Goal: Book appointment/travel/reservation

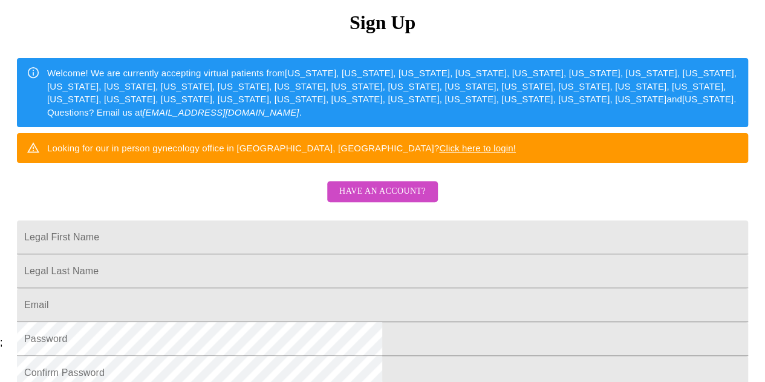
scroll to position [132, 0]
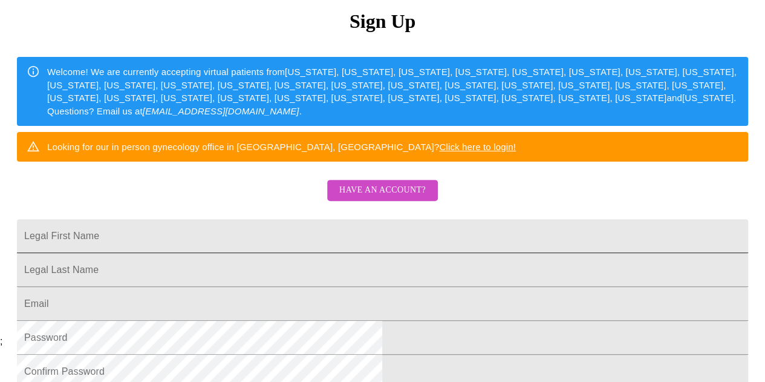
click at [231, 253] on input "Legal First Name" at bounding box center [383, 236] width 732 height 34
type input "c"
type input "[PERSON_NAME]"
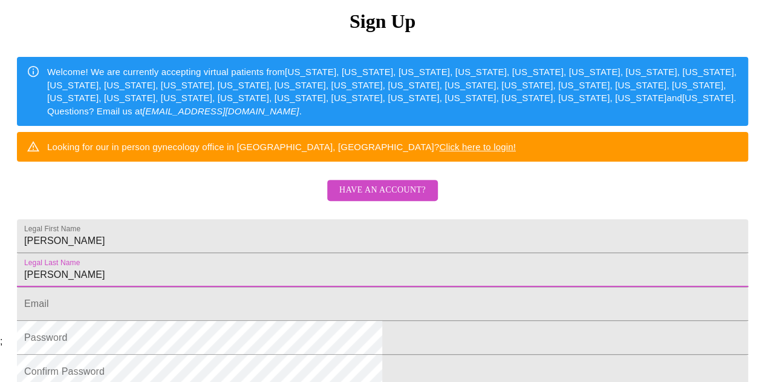
type input "[PERSON_NAME]"
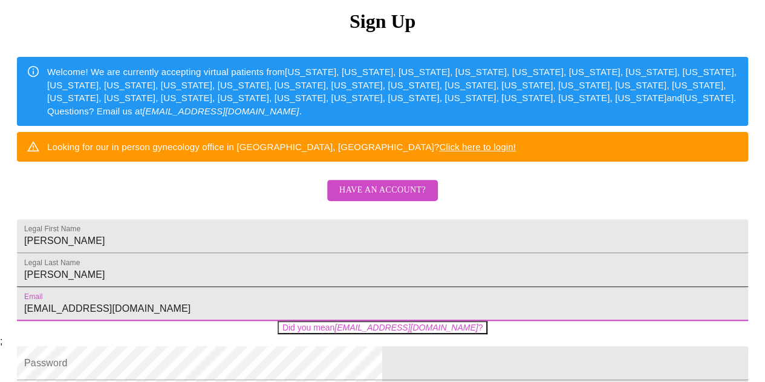
type input "[EMAIL_ADDRESS][DOMAIN_NAME]"
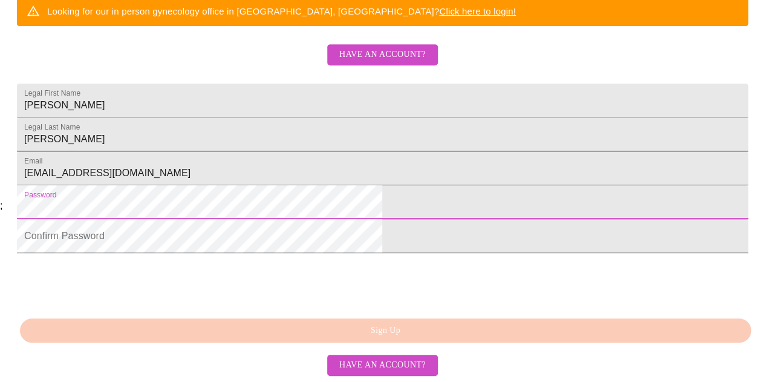
scroll to position [346, 0]
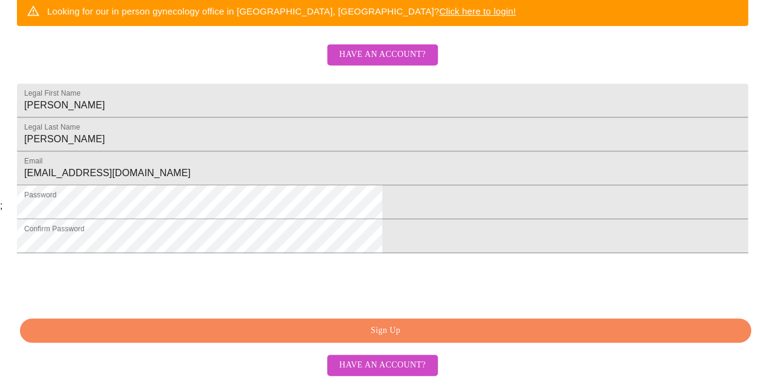
click at [401, 336] on span "Sign Up" at bounding box center [386, 330] width 704 height 15
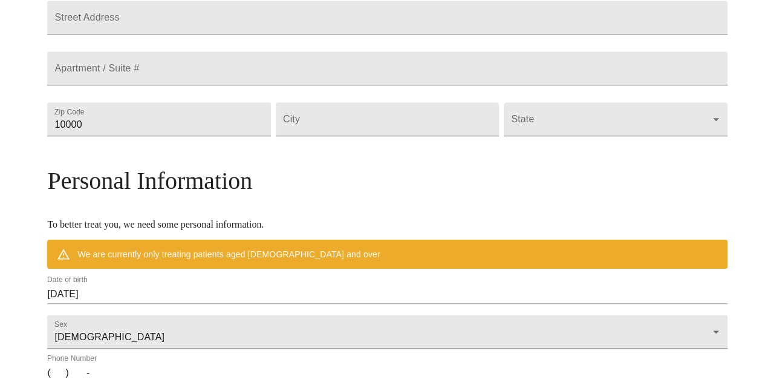
scroll to position [299, 0]
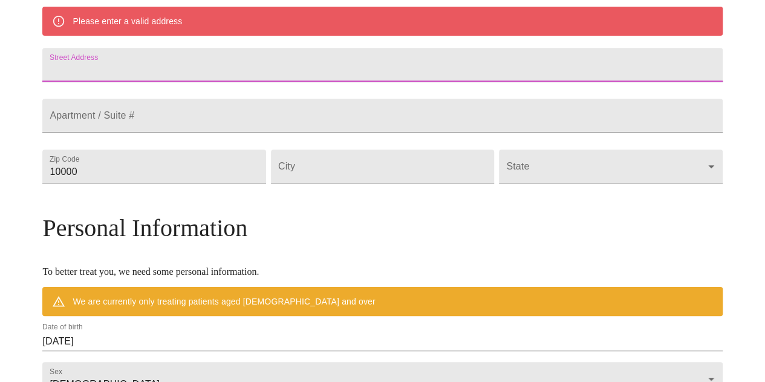
click at [145, 72] on input "Street Address" at bounding box center [382, 65] width 680 height 34
type input "[STREET_ADDRESS]"
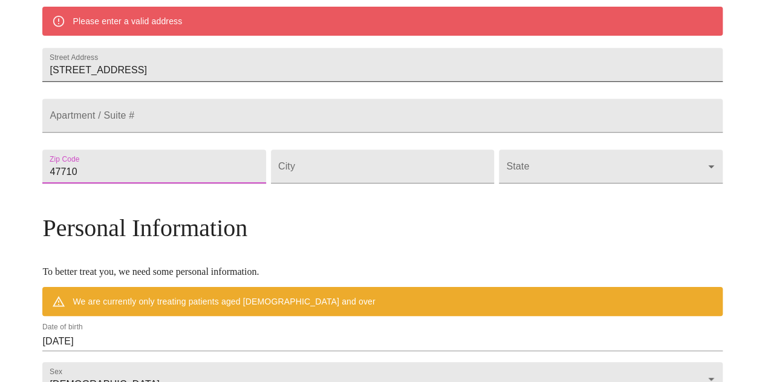
type input "47710"
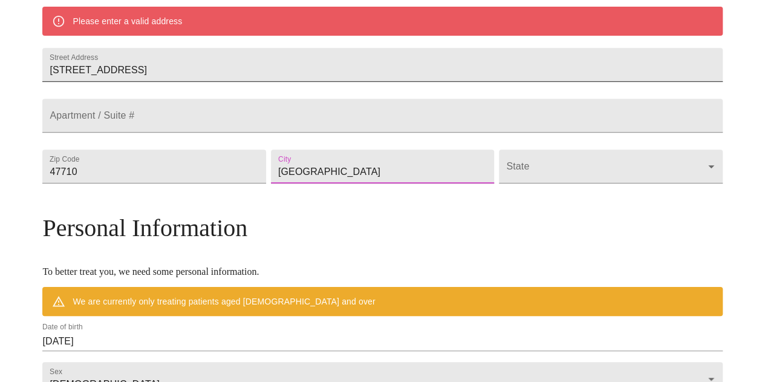
type input "[GEOGRAPHIC_DATA]"
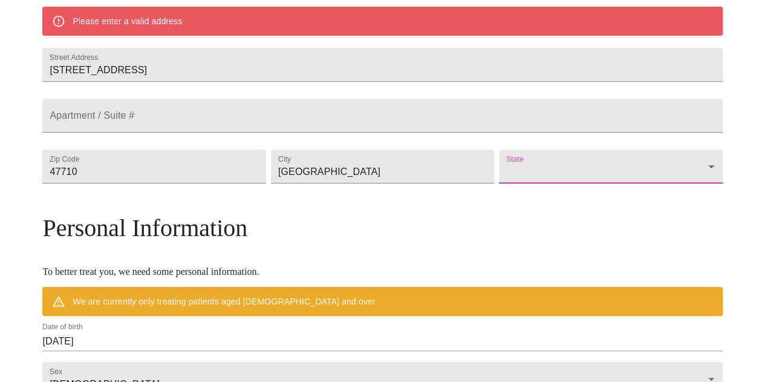
click at [624, 197] on body "MyMenopauseRx Welcome to MyMenopauseRx Since it's your first time here, you'll …" at bounding box center [383, 183] width 756 height 954
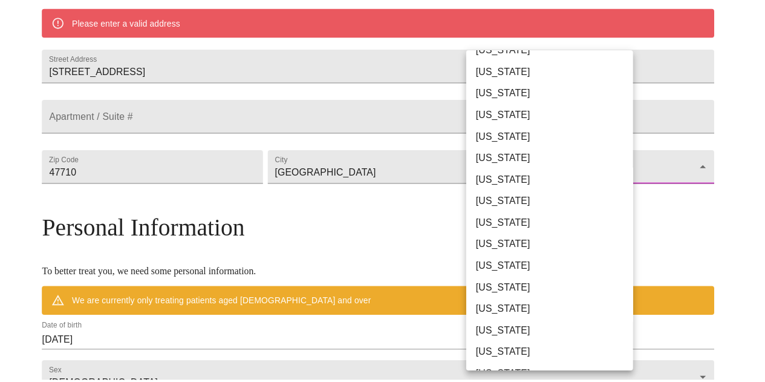
scroll to position [42, 0]
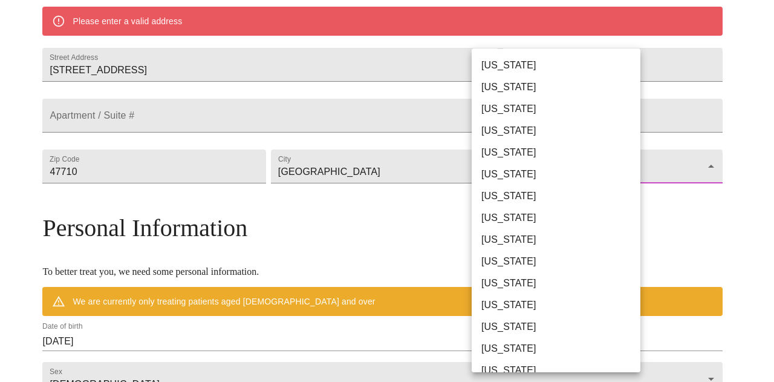
click at [506, 313] on li "[US_STATE]" at bounding box center [561, 305] width 178 height 22
type input "[US_STATE]"
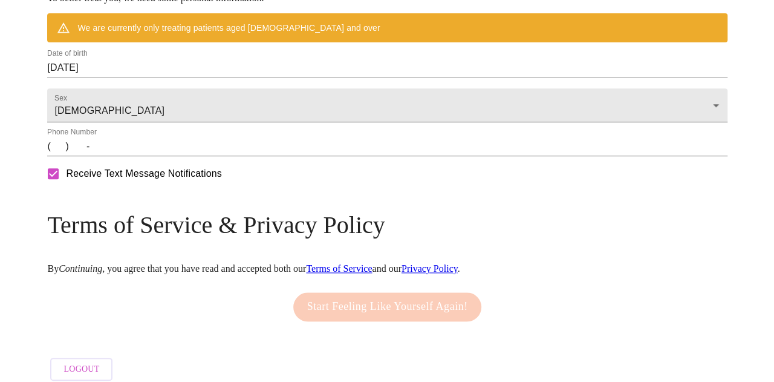
scroll to position [540, 0]
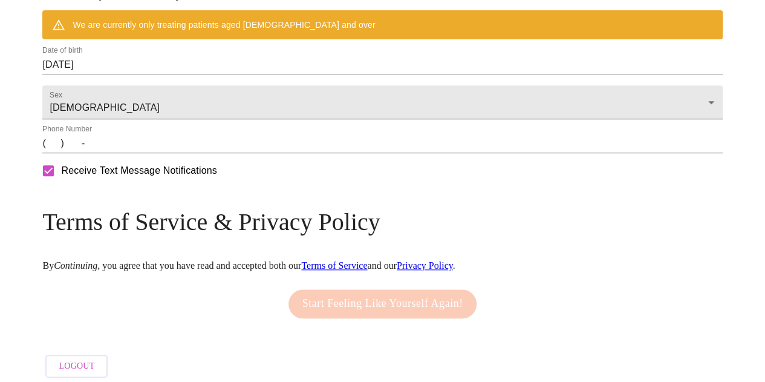
click at [194, 74] on input "[DATE]" at bounding box center [382, 64] width 680 height 19
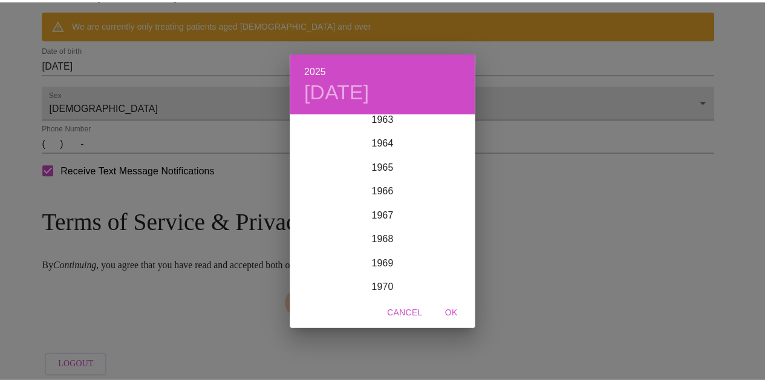
scroll to position [1556, 0]
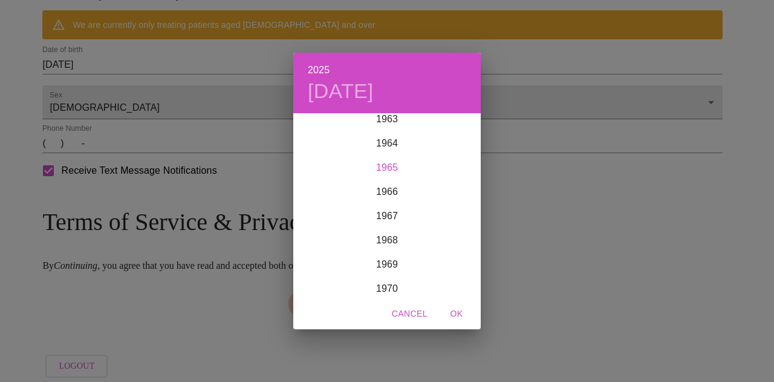
click at [384, 169] on div "1965" at bounding box center [387, 167] width 188 height 24
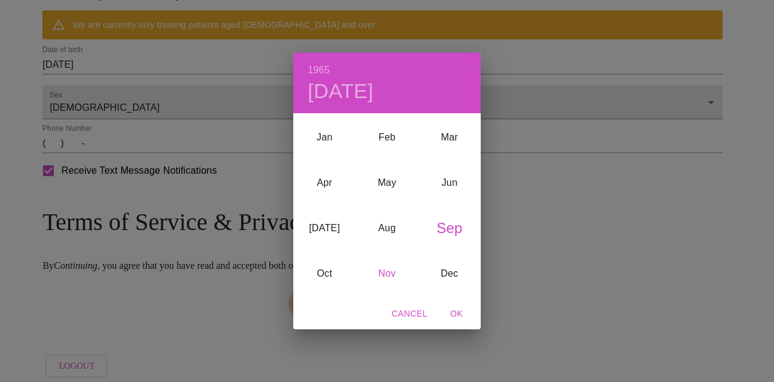
click at [385, 278] on div "Nov" at bounding box center [387, 272] width 62 height 45
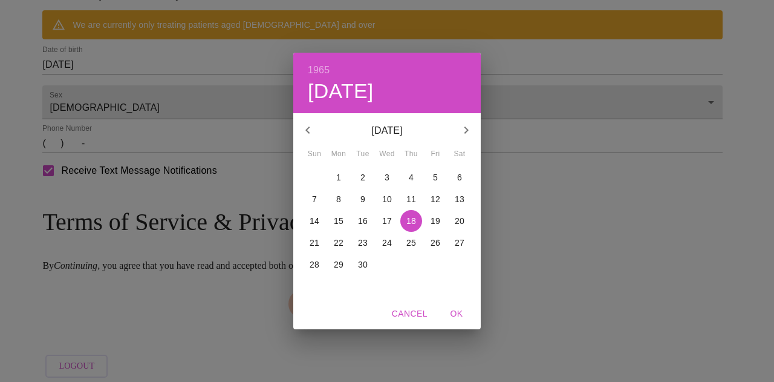
click at [315, 266] on p "28" at bounding box center [315, 264] width 10 height 12
click at [450, 318] on span "OK" at bounding box center [456, 313] width 29 height 15
type input "[DATE]"
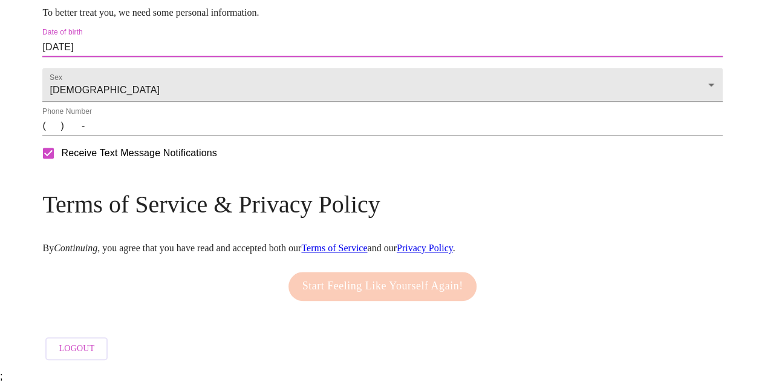
click at [142, 136] on input "(   )    -" at bounding box center [382, 125] width 680 height 19
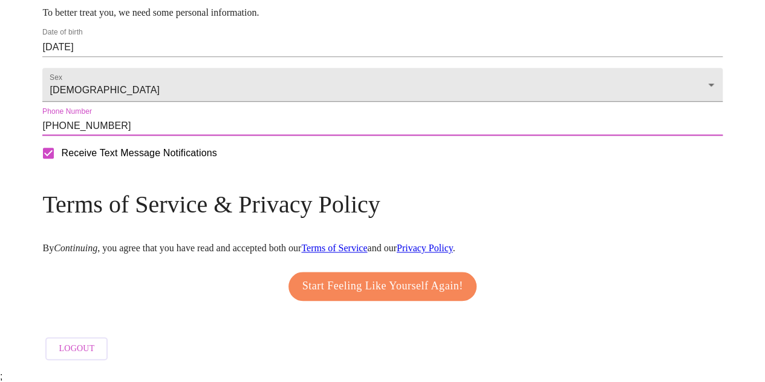
type input "[PHONE_NUMBER]"
click at [391, 296] on span "Start Feeling Like Yourself Again!" at bounding box center [383, 286] width 161 height 19
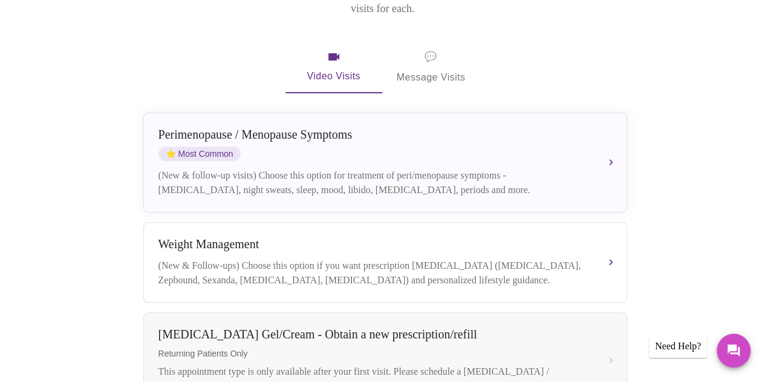
scroll to position [225, 0]
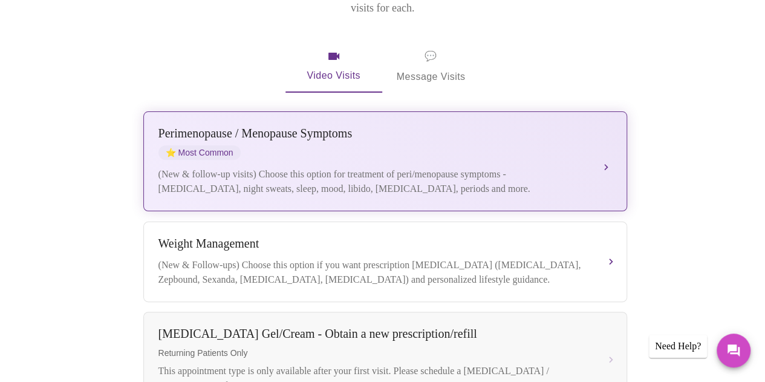
click at [606, 142] on button "[MEDICAL_DATA] / Menopause Symptoms ⭐ Most Common (New & follow-up visits) Choo…" at bounding box center [385, 161] width 484 height 100
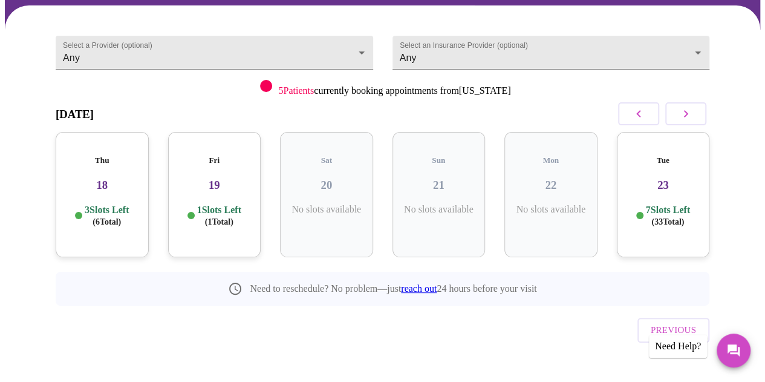
click at [102, 179] on h3 "18" at bounding box center [102, 184] width 74 height 13
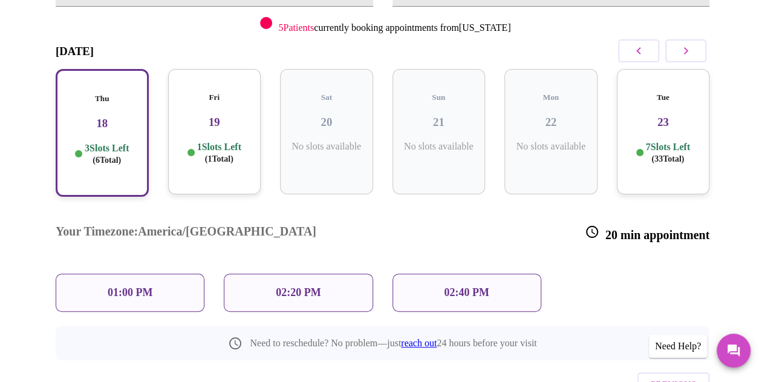
scroll to position [208, 0]
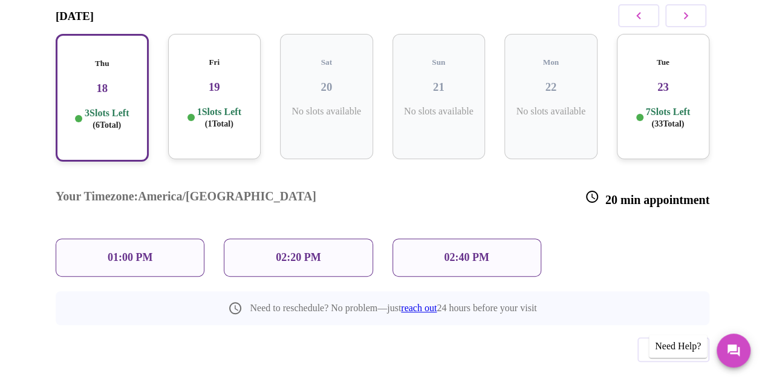
click at [128, 251] on p "01:00 PM" at bounding box center [130, 257] width 45 height 13
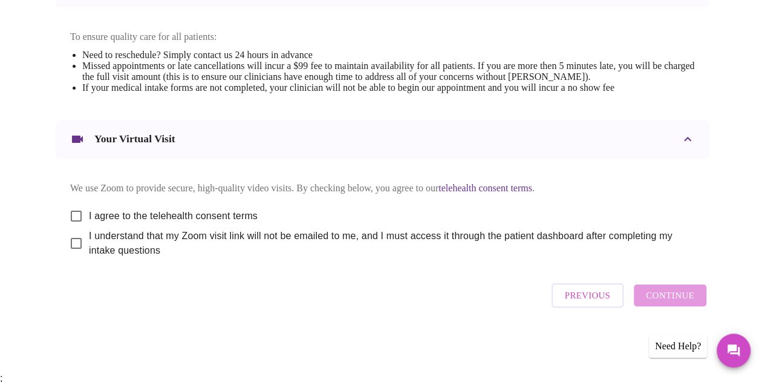
scroll to position [516, 0]
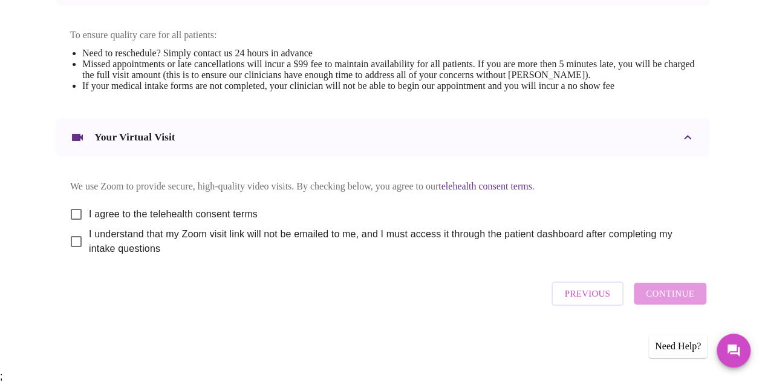
click at [64, 222] on input "I agree to the telehealth consent terms" at bounding box center [76, 213] width 25 height 25
checkbox input "true"
click at [68, 249] on input "I understand that my Zoom visit link will not be emailed to me, and I must acce…" at bounding box center [76, 241] width 25 height 25
checkbox input "true"
click at [677, 301] on span "Continue" at bounding box center [670, 294] width 48 height 16
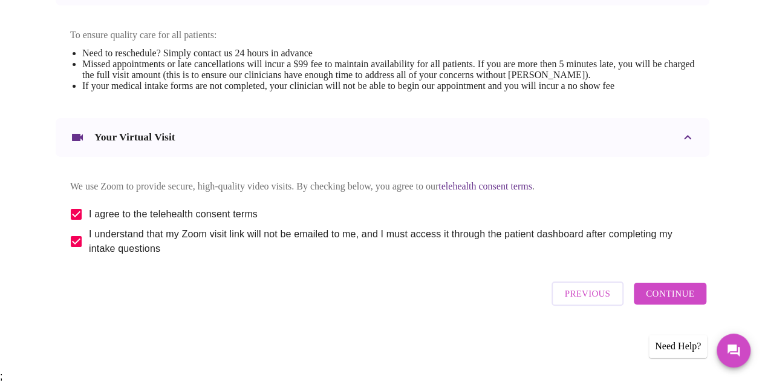
scroll to position [149, 0]
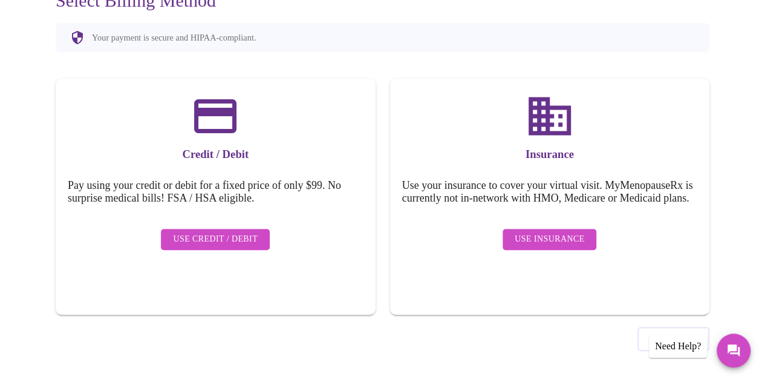
click at [575, 184] on h5 "Use your insurance to cover your virtual visit. MyMenopauseRx is currently not …" at bounding box center [550, 191] width 296 height 25
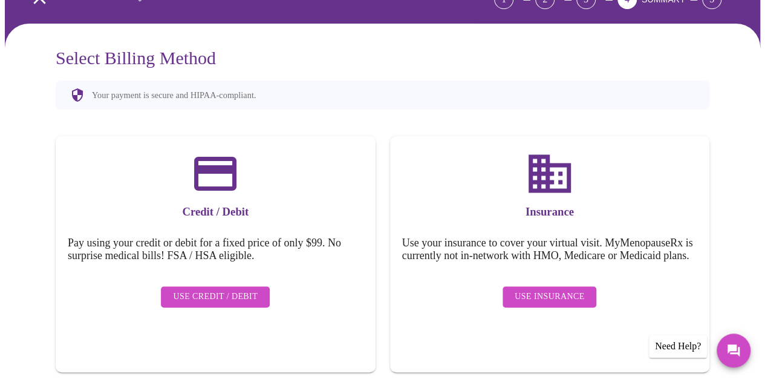
scroll to position [99, 0]
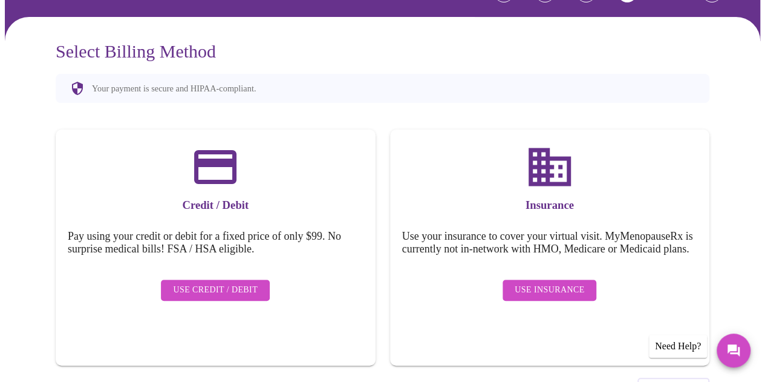
click at [554, 298] on span "Use Insurance" at bounding box center [550, 290] width 70 height 15
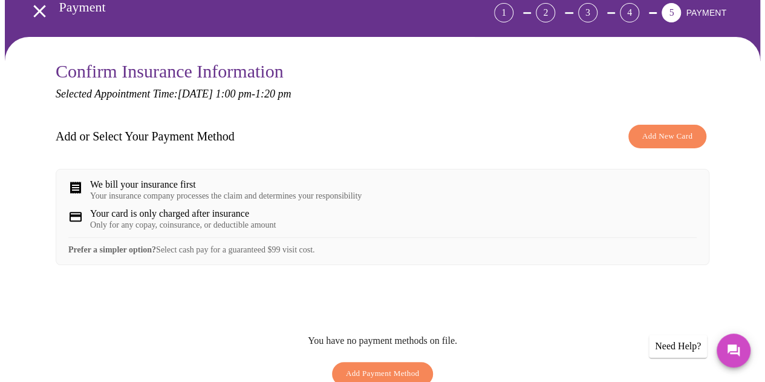
scroll to position [78, 0]
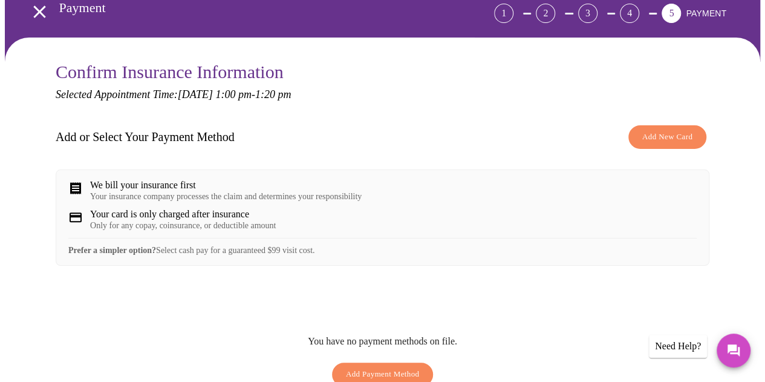
click at [155, 194] on div "Your insurance company processes the claim and determines your responsibility" at bounding box center [226, 197] width 272 height 10
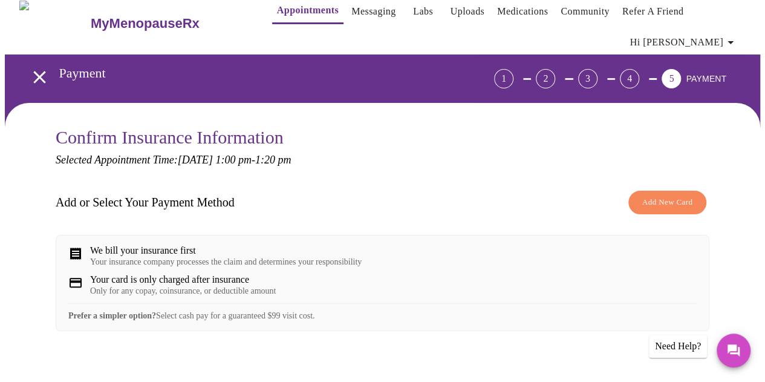
scroll to position [0, 0]
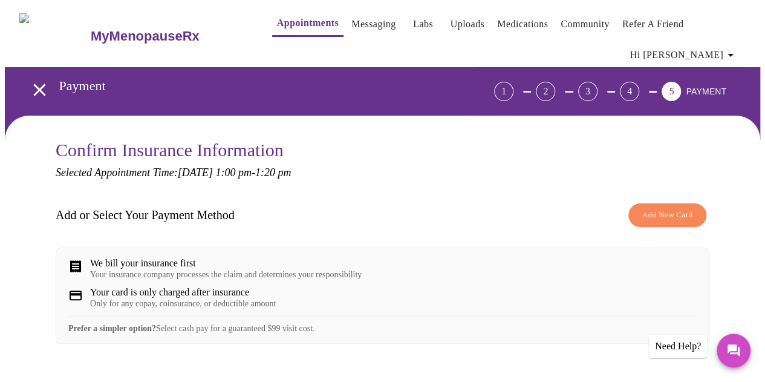
click at [680, 215] on span "Add New Card" at bounding box center [668, 215] width 50 height 14
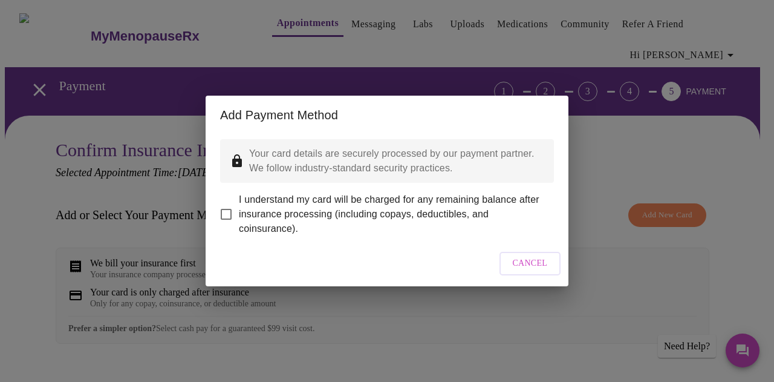
click at [531, 271] on span "Cancel" at bounding box center [530, 263] width 35 height 15
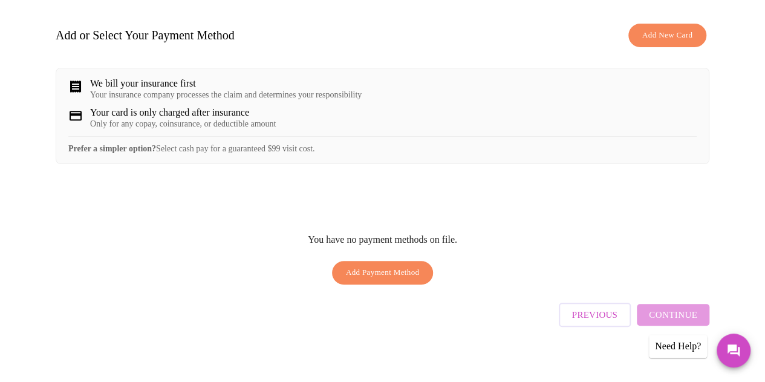
scroll to position [191, 0]
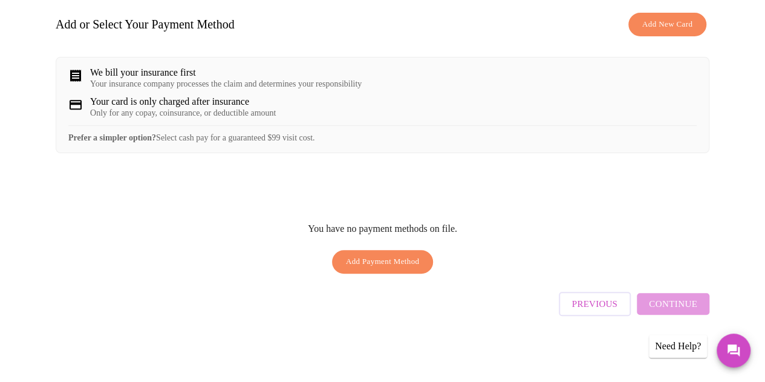
click at [597, 305] on span "Previous" at bounding box center [594, 304] width 45 height 16
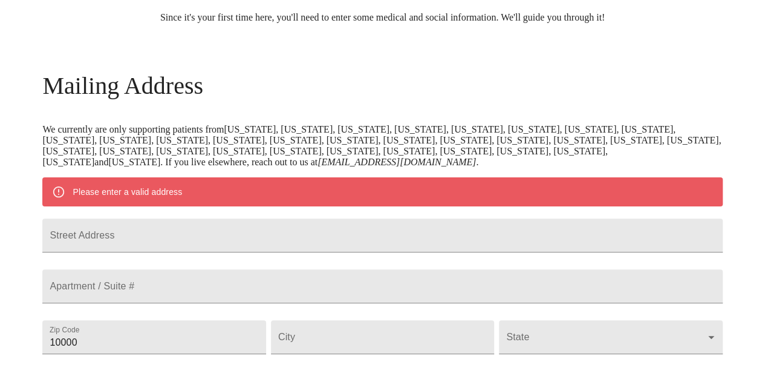
scroll to position [540, 0]
